Goal: Transaction & Acquisition: Purchase product/service

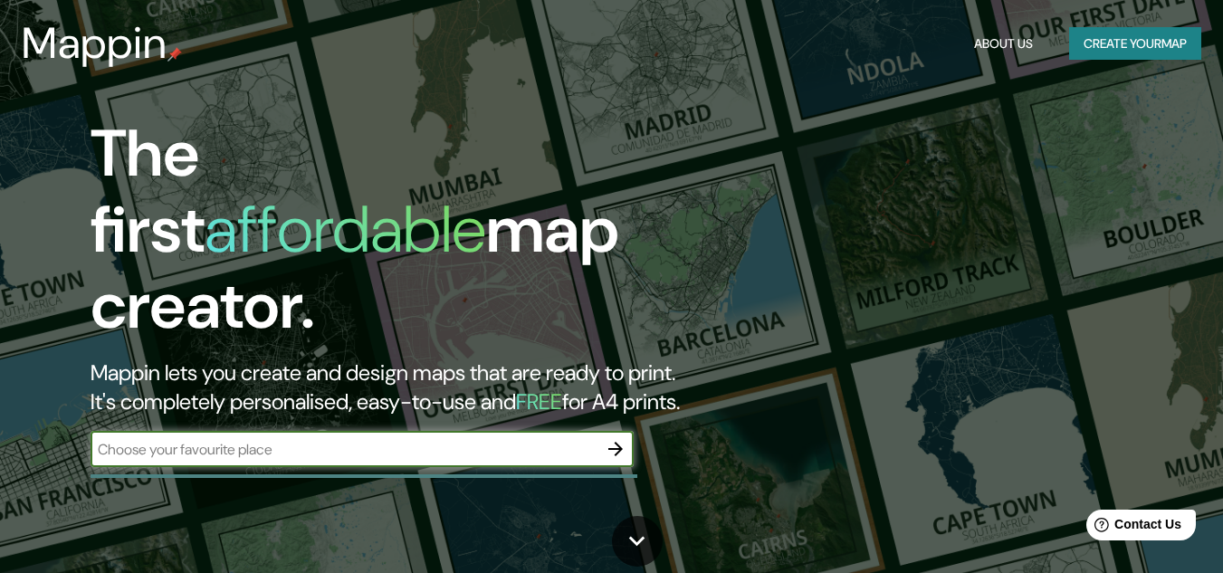
click at [1150, 40] on button "Create your map" at bounding box center [1136, 44] width 132 height 34
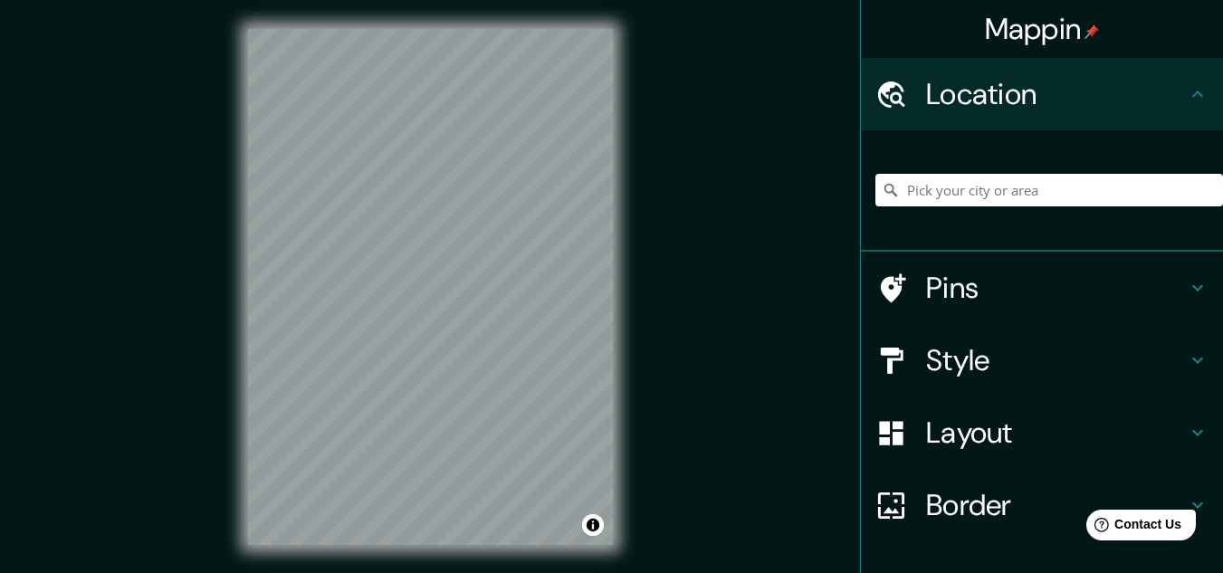
click at [1023, 97] on h4 "Location" at bounding box center [1056, 94] width 261 height 36
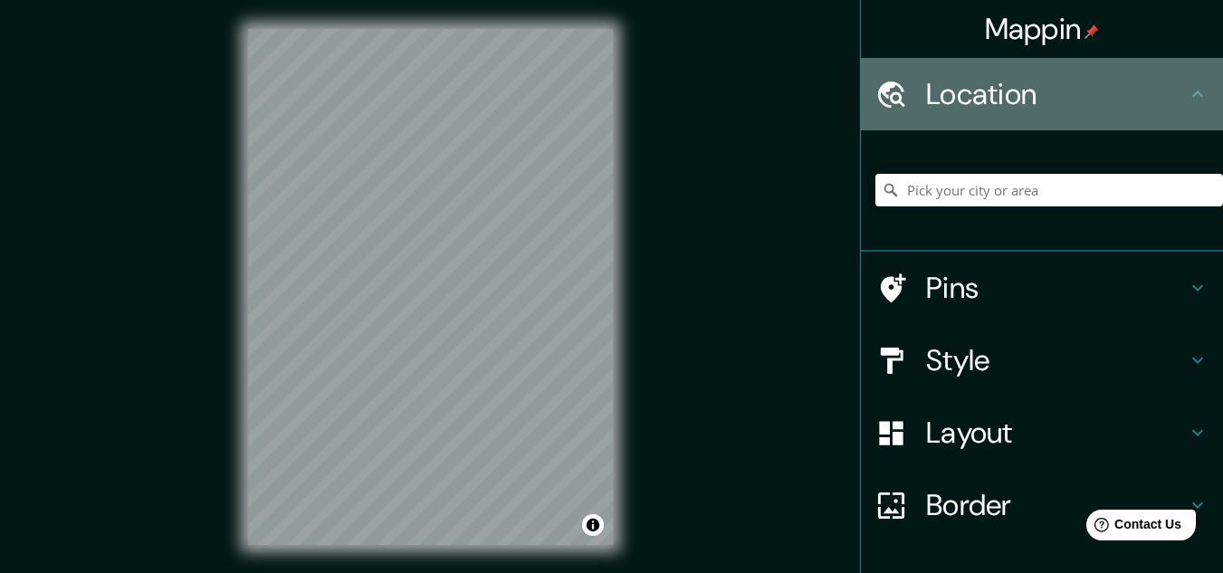
click at [1163, 85] on h4 "Location" at bounding box center [1056, 94] width 261 height 36
click at [1187, 91] on icon at bounding box center [1198, 94] width 22 height 22
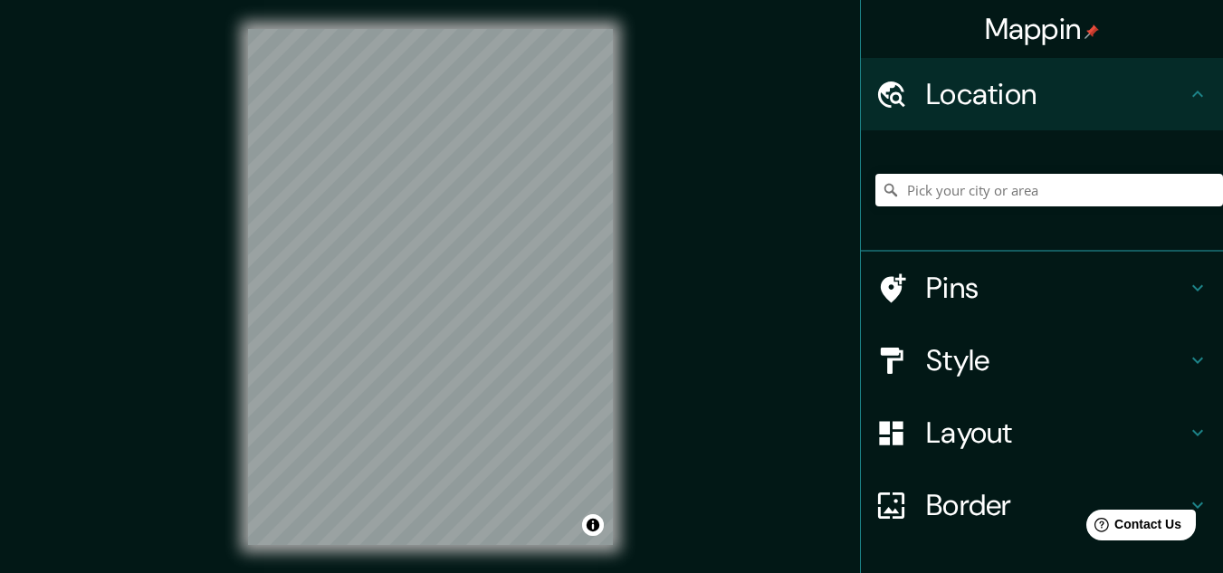
click at [1187, 91] on icon at bounding box center [1198, 94] width 22 height 22
click at [961, 193] on input "Pick your city or area" at bounding box center [1050, 190] width 348 height 33
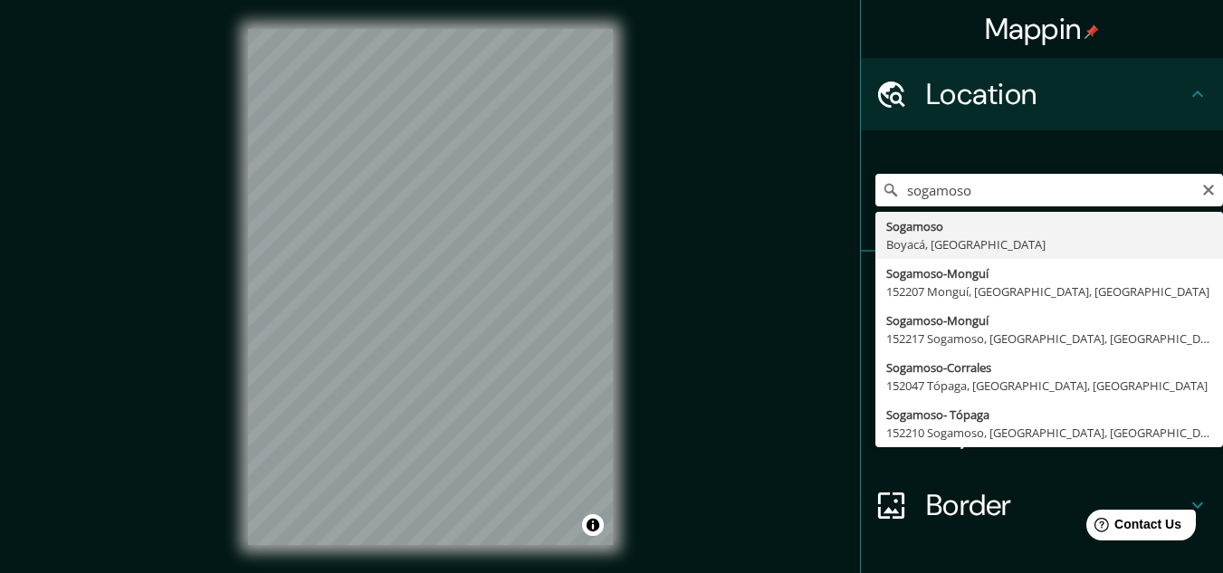
type input "Sogamoso, Boyacá, [GEOGRAPHIC_DATA]"
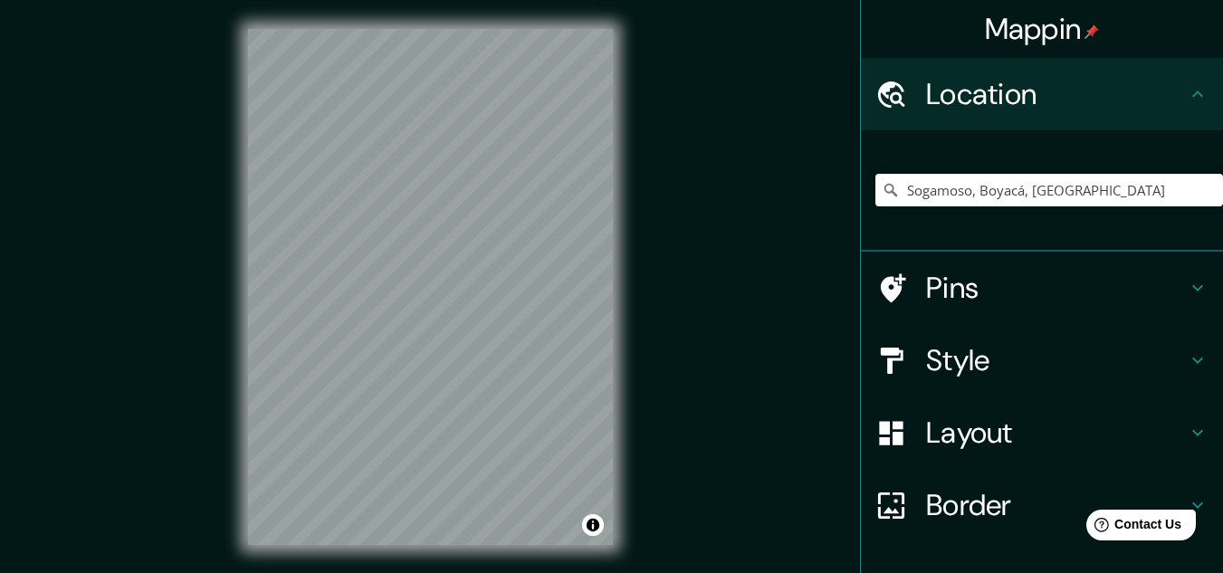
scroll to position [3, 0]
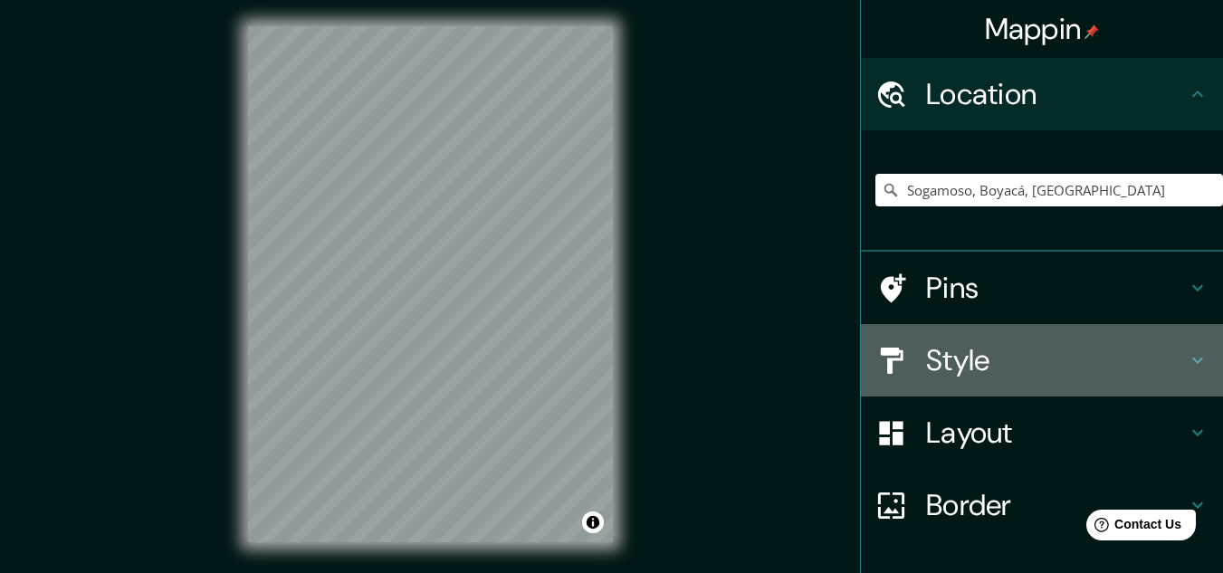
click at [1057, 368] on h4 "Style" at bounding box center [1056, 360] width 261 height 36
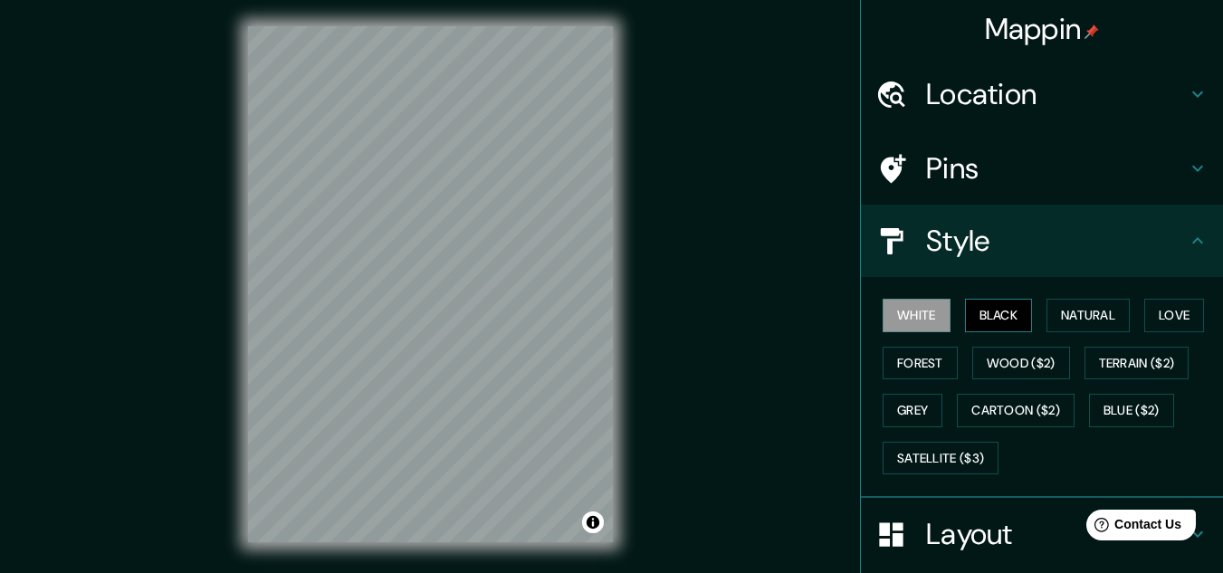
click at [993, 320] on button "Black" at bounding box center [999, 316] width 68 height 34
click at [1107, 303] on button "Natural" at bounding box center [1088, 316] width 83 height 34
click at [924, 315] on button "White" at bounding box center [917, 316] width 68 height 34
click at [1084, 314] on button "Natural" at bounding box center [1088, 316] width 83 height 34
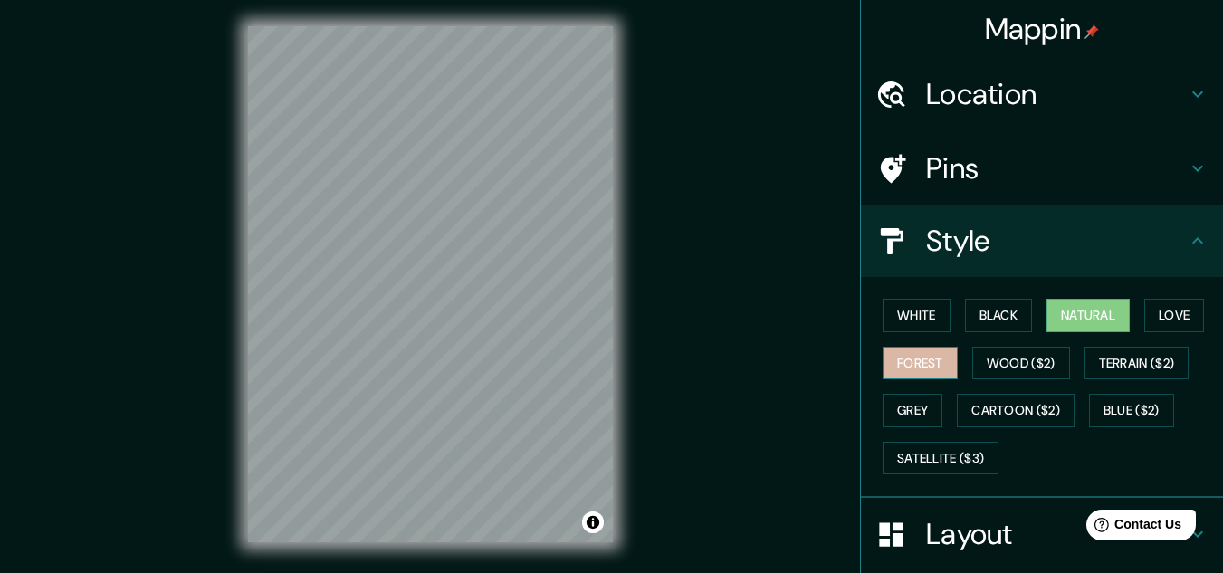
click at [932, 360] on button "Forest" at bounding box center [920, 364] width 75 height 34
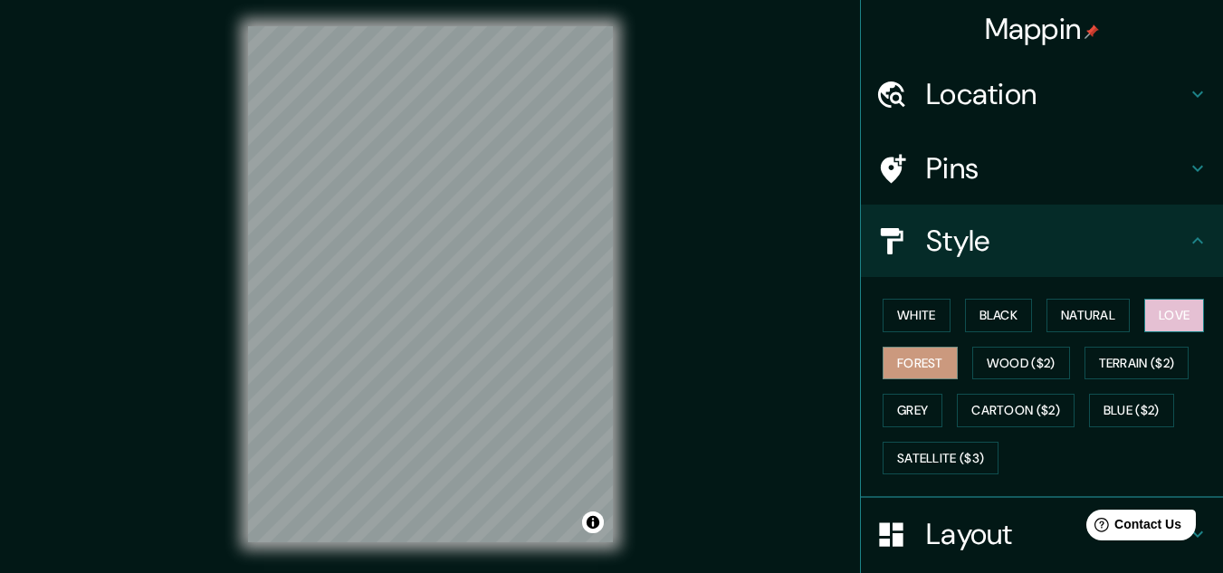
click at [1183, 328] on button "Love" at bounding box center [1175, 316] width 60 height 34
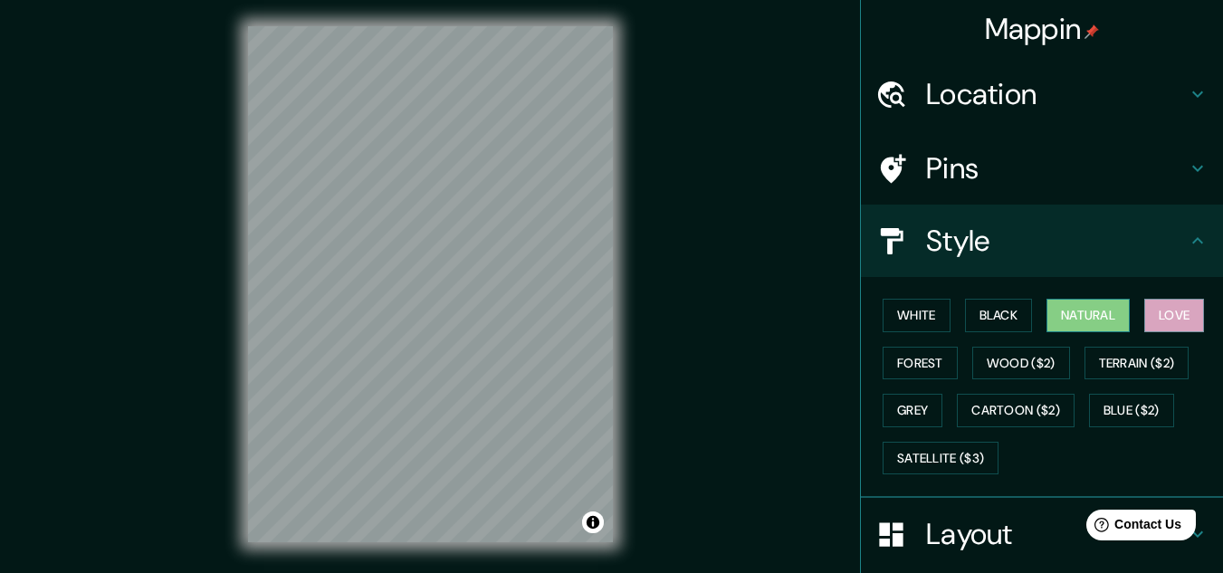
click at [1079, 321] on button "Natural" at bounding box center [1088, 316] width 83 height 34
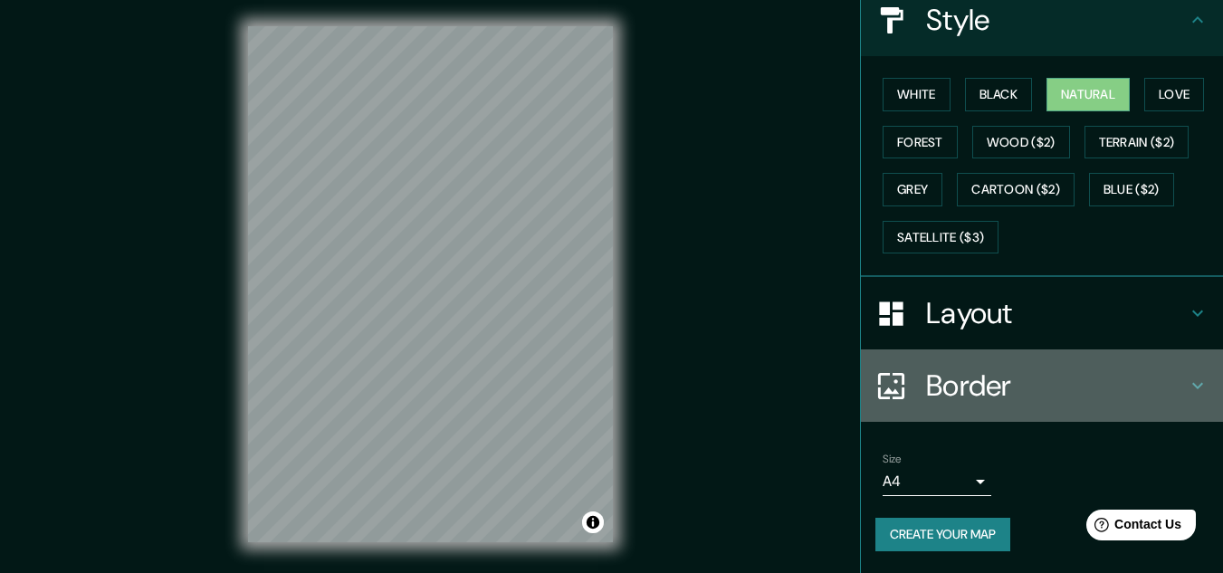
click at [1041, 391] on h4 "Border" at bounding box center [1056, 386] width 261 height 36
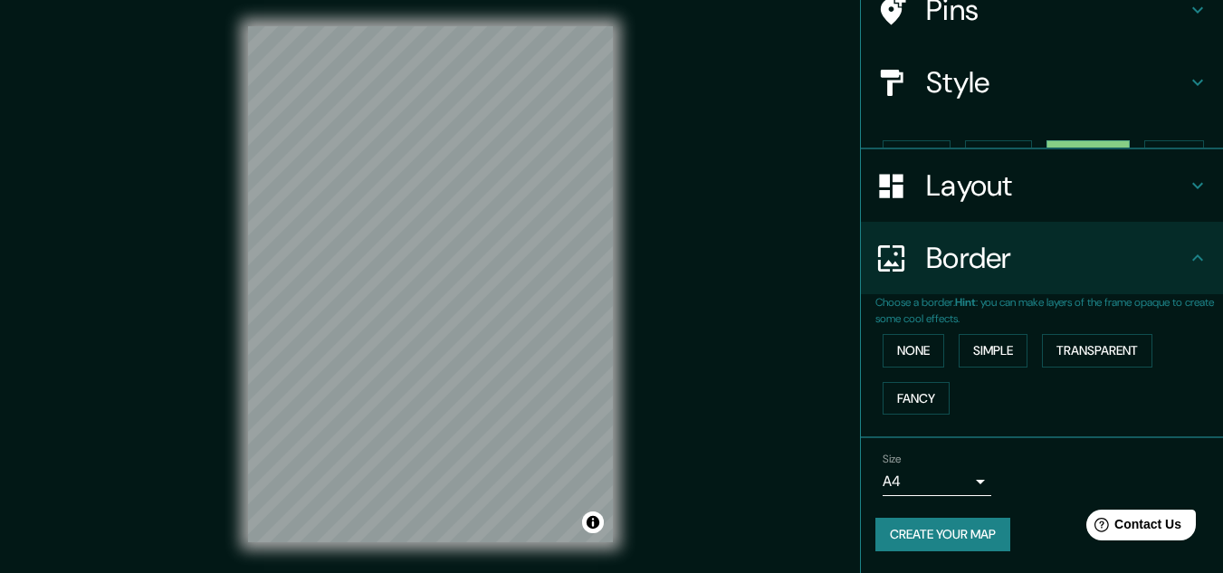
scroll to position [128, 0]
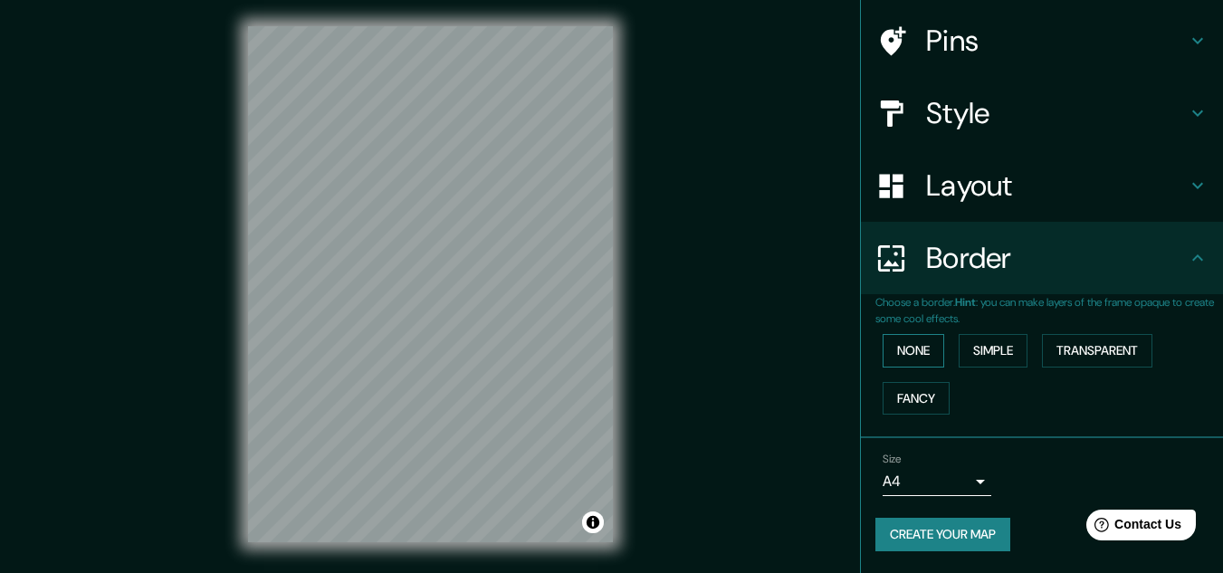
click at [913, 352] on button "None" at bounding box center [914, 351] width 62 height 34
click at [912, 354] on button "None" at bounding box center [914, 351] width 62 height 34
click at [989, 358] on button "Simple" at bounding box center [993, 351] width 69 height 34
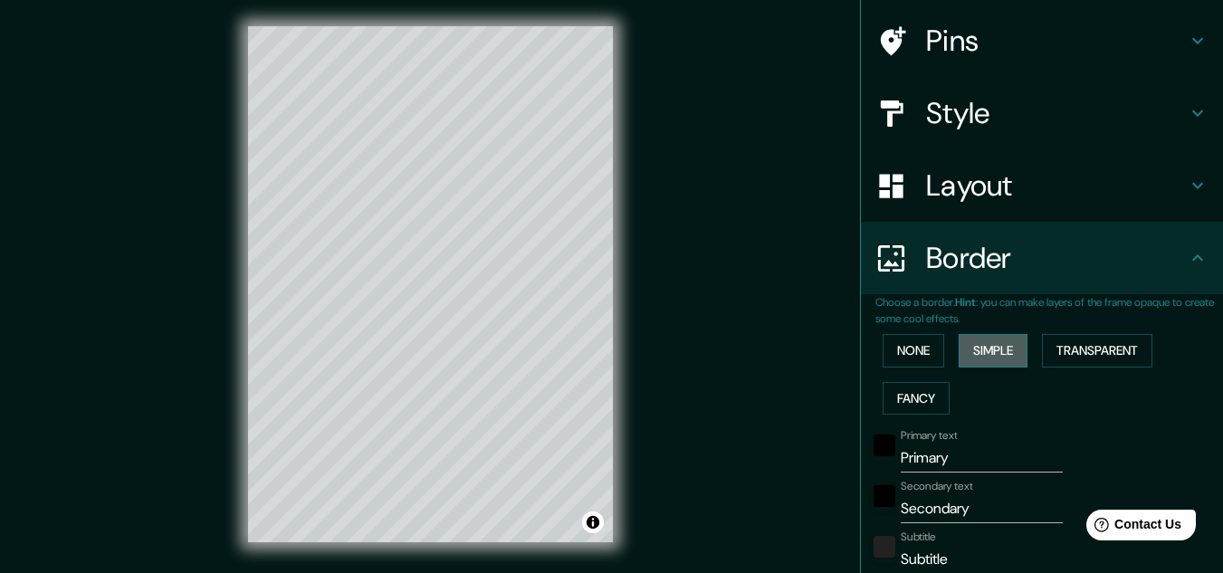
click at [989, 359] on button "Simple" at bounding box center [993, 351] width 69 height 34
type input "161"
type input "32"
click at [916, 364] on button "None" at bounding box center [914, 351] width 62 height 34
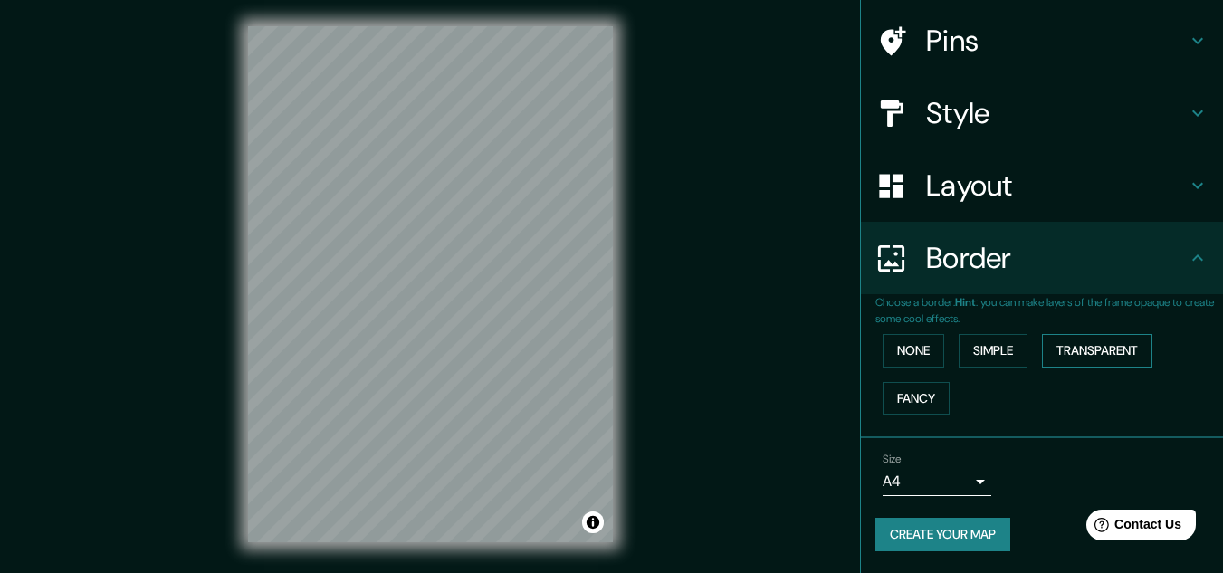
click at [1085, 354] on button "Transparent" at bounding box center [1097, 351] width 110 height 34
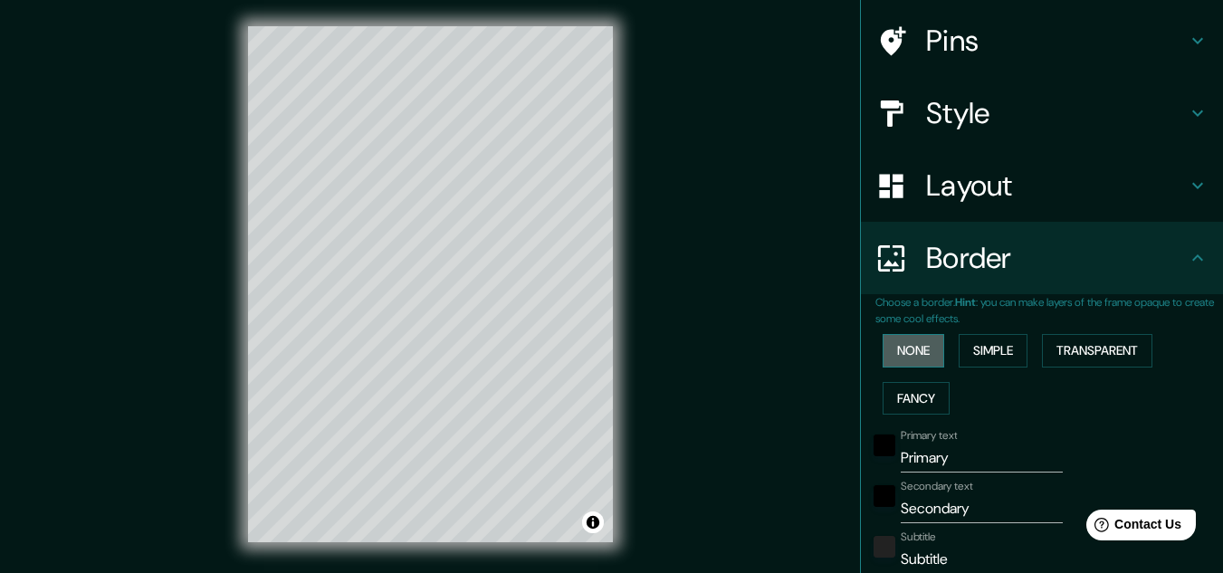
click at [910, 350] on button "None" at bounding box center [914, 351] width 62 height 34
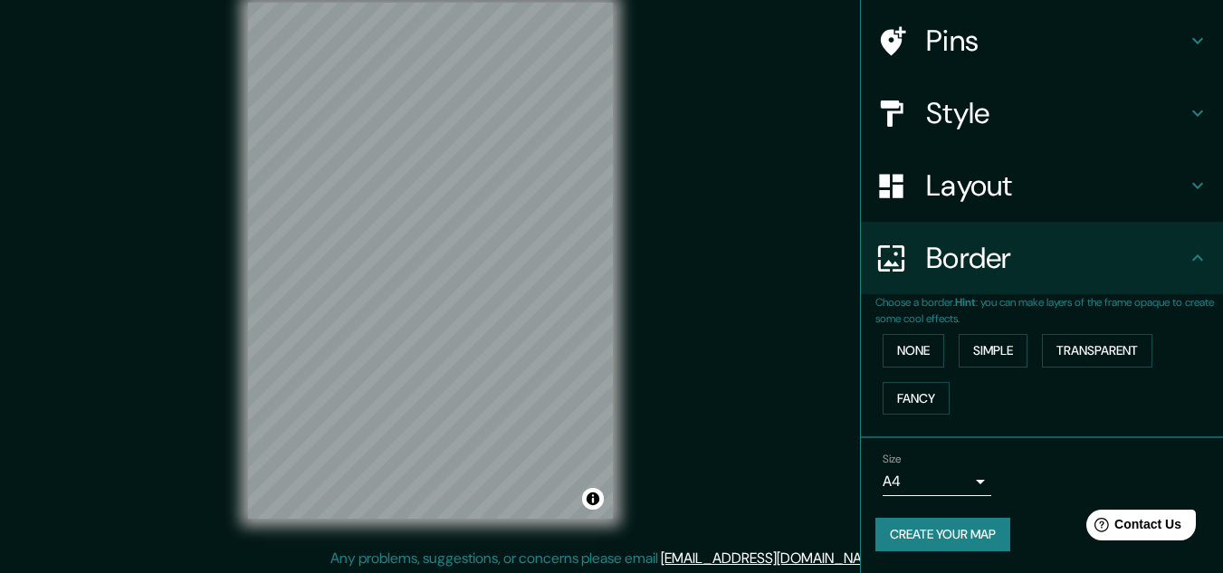
scroll to position [30, 0]
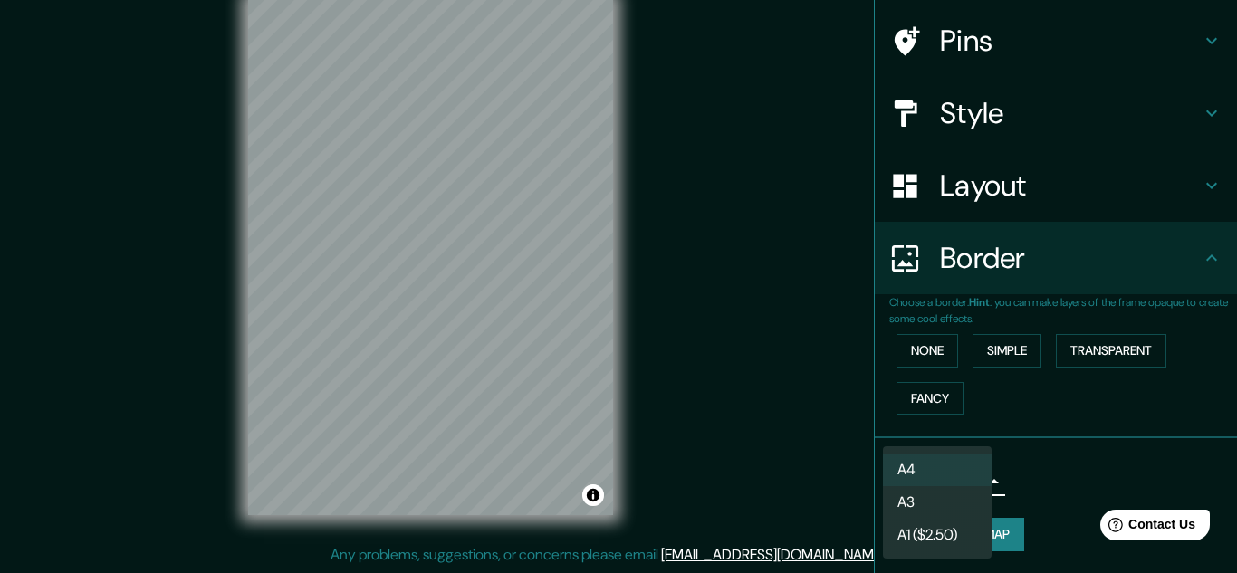
click at [972, 481] on body "Mappin Location [GEOGRAPHIC_DATA], [GEOGRAPHIC_DATA], [GEOGRAPHIC_DATA] Pins St…" at bounding box center [618, 256] width 1237 height 573
click at [941, 506] on li "A3" at bounding box center [937, 502] width 109 height 33
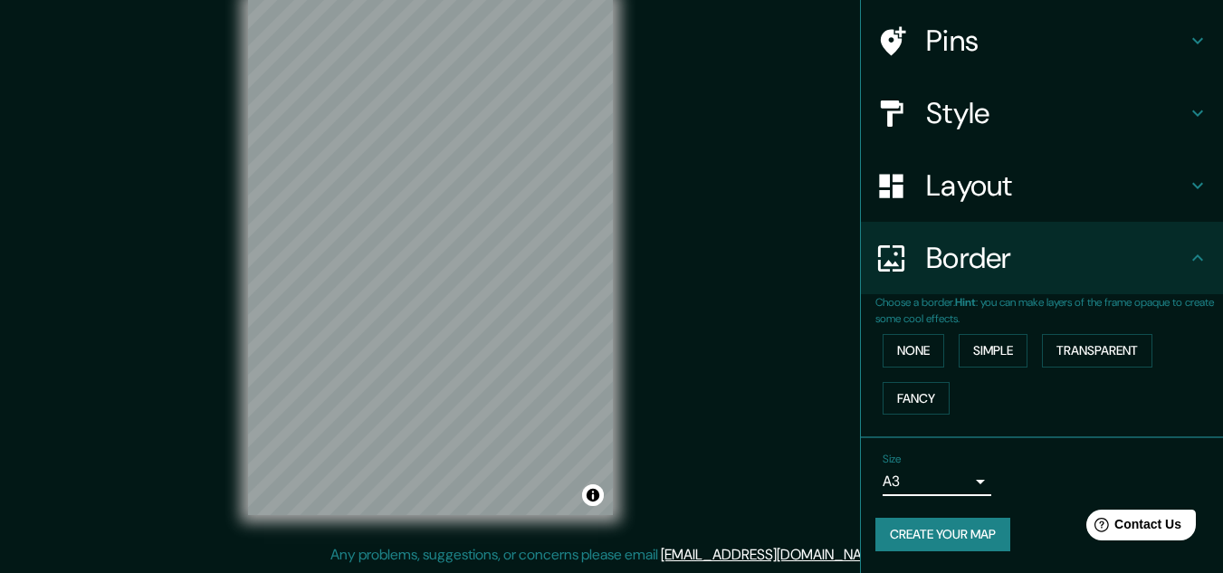
click at [953, 487] on body "Mappin Location [GEOGRAPHIC_DATA], [GEOGRAPHIC_DATA], [GEOGRAPHIC_DATA] Pins St…" at bounding box center [611, 256] width 1223 height 573
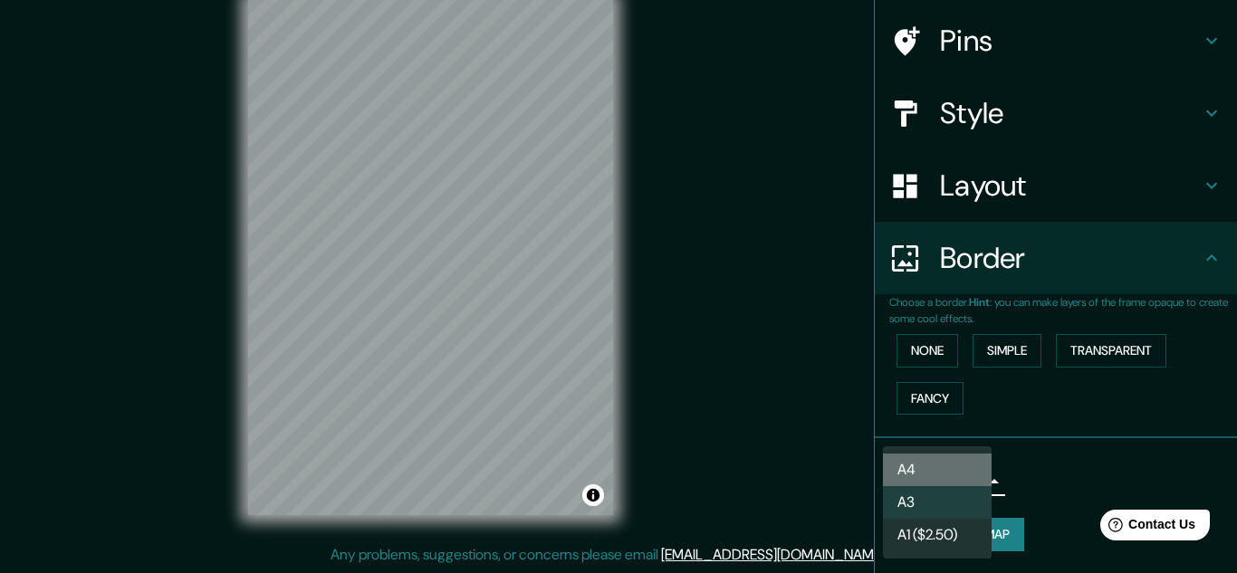
click at [943, 471] on li "A4" at bounding box center [937, 470] width 109 height 33
type input "single"
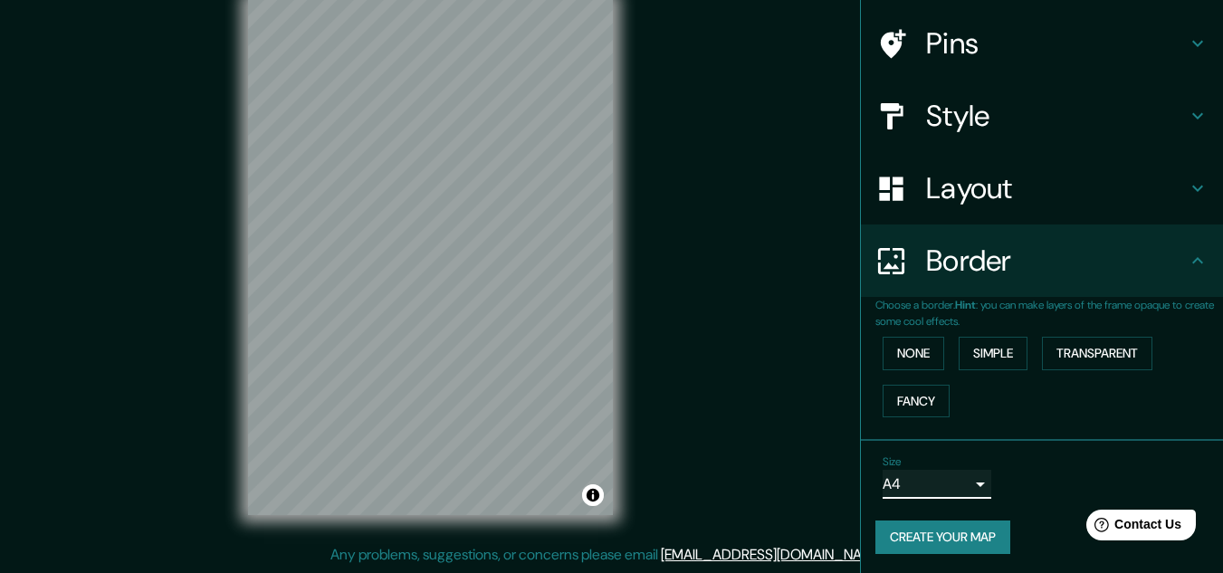
scroll to position [0, 0]
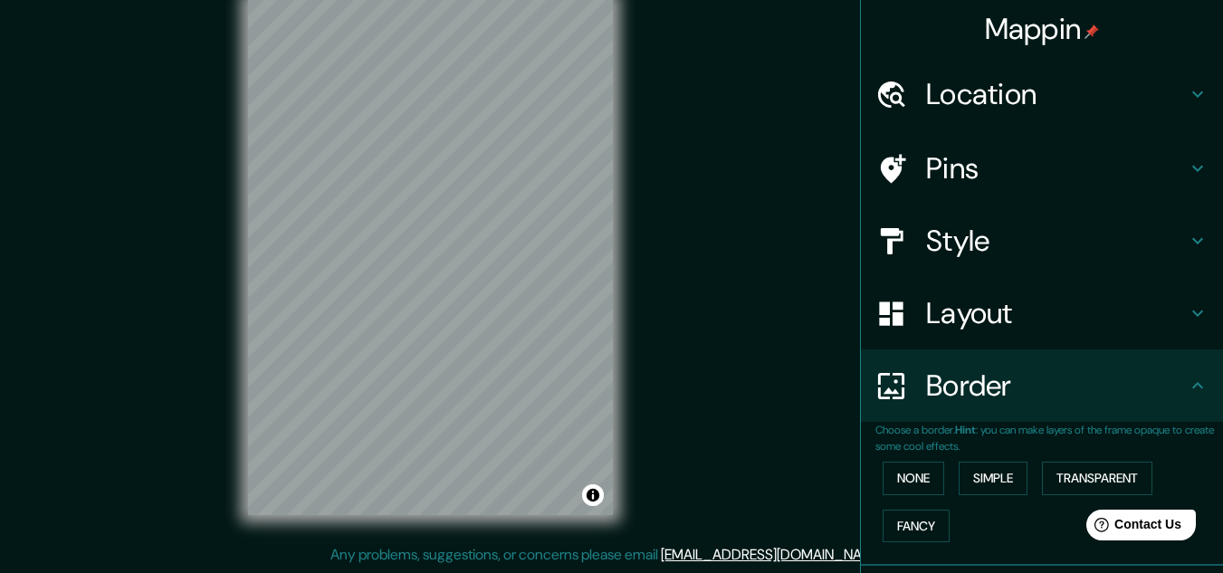
click at [1188, 173] on icon at bounding box center [1198, 169] width 22 height 22
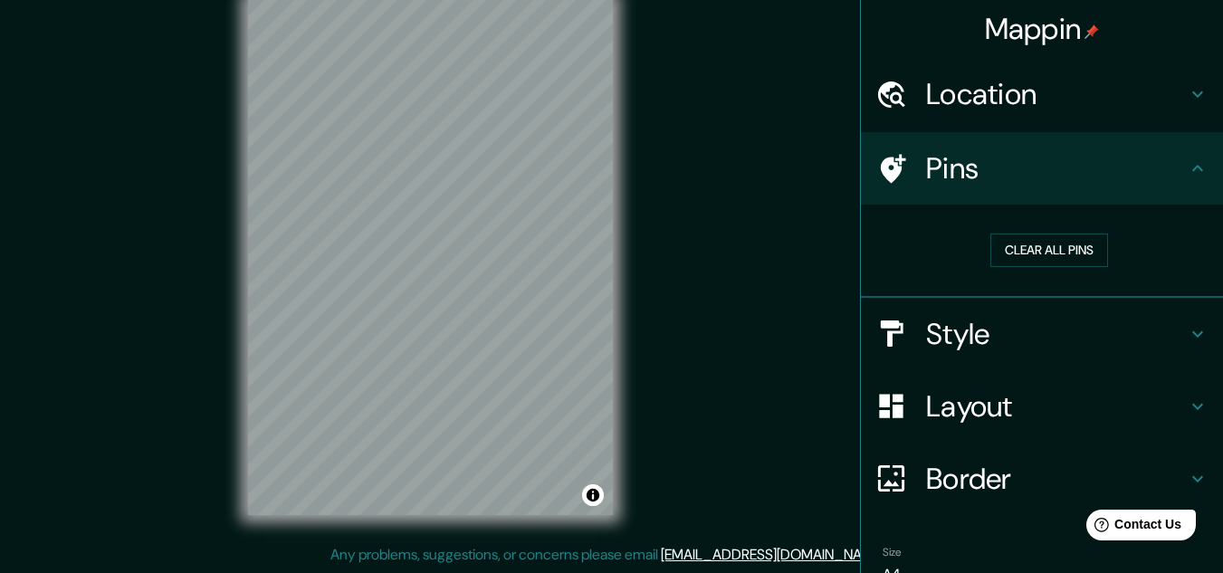
click at [1187, 169] on icon at bounding box center [1198, 169] width 22 height 22
click at [1187, 340] on icon at bounding box center [1198, 334] width 22 height 22
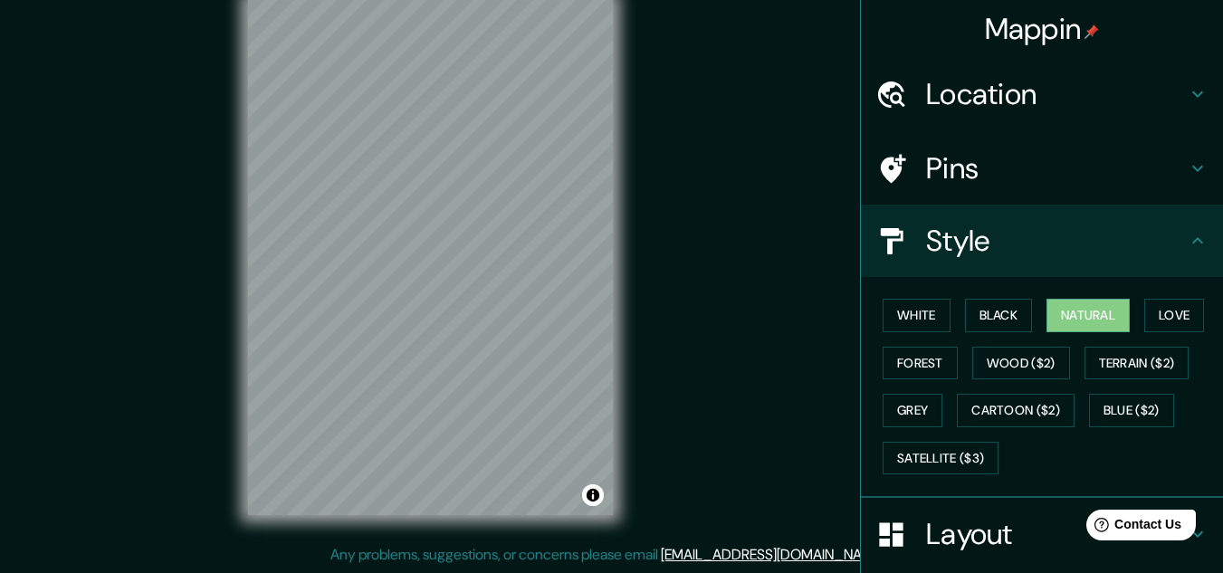
click at [1156, 88] on h4 "Location" at bounding box center [1056, 94] width 261 height 36
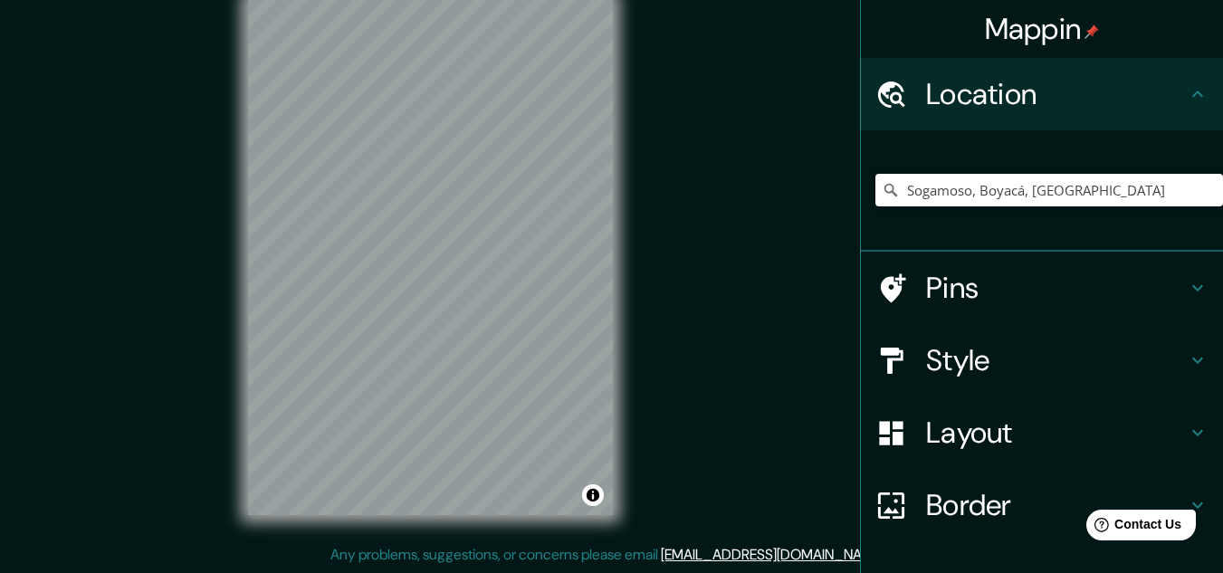
click at [1167, 91] on h4 "Location" at bounding box center [1056, 94] width 261 height 36
